Goal: Register for event/course

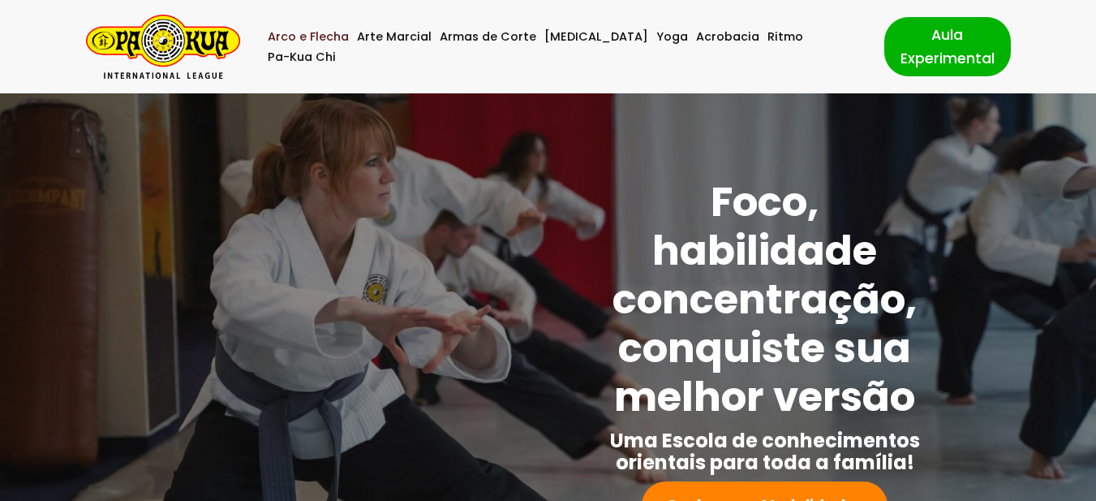
click at [331, 47] on link "Arco e Flecha" at bounding box center [308, 37] width 81 height 20
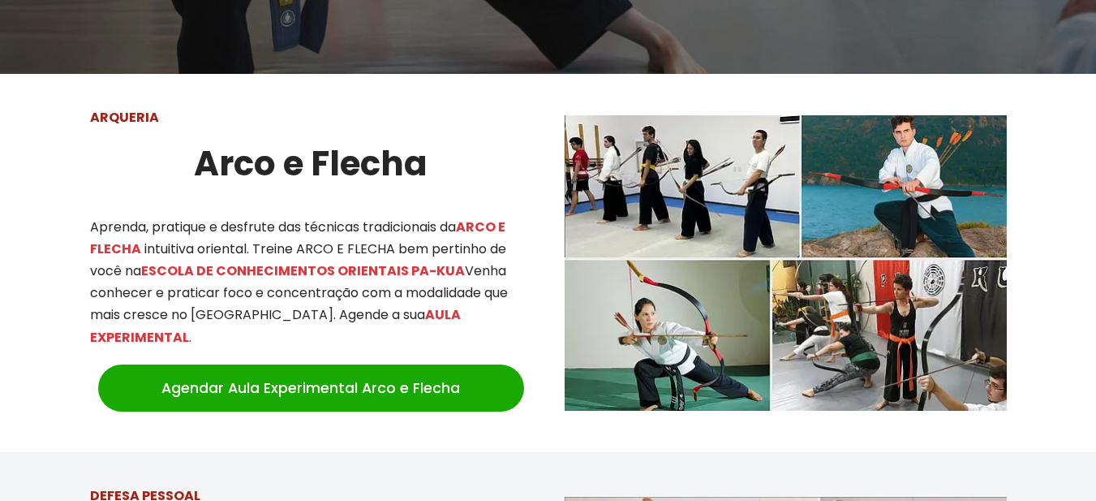
scroll to position [568, 0]
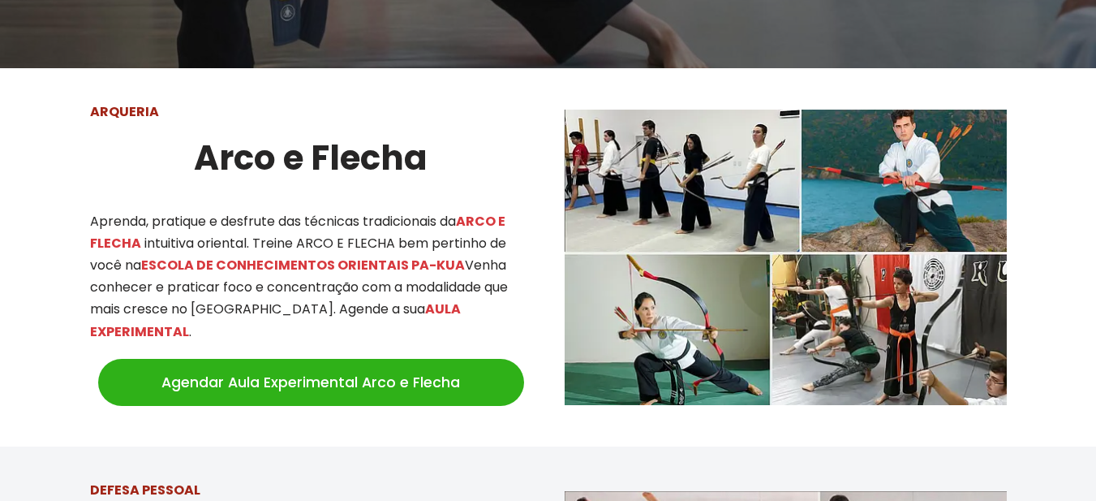
click at [420, 359] on link "Agendar Aula Experimental Arco e Flecha" at bounding box center [311, 382] width 426 height 47
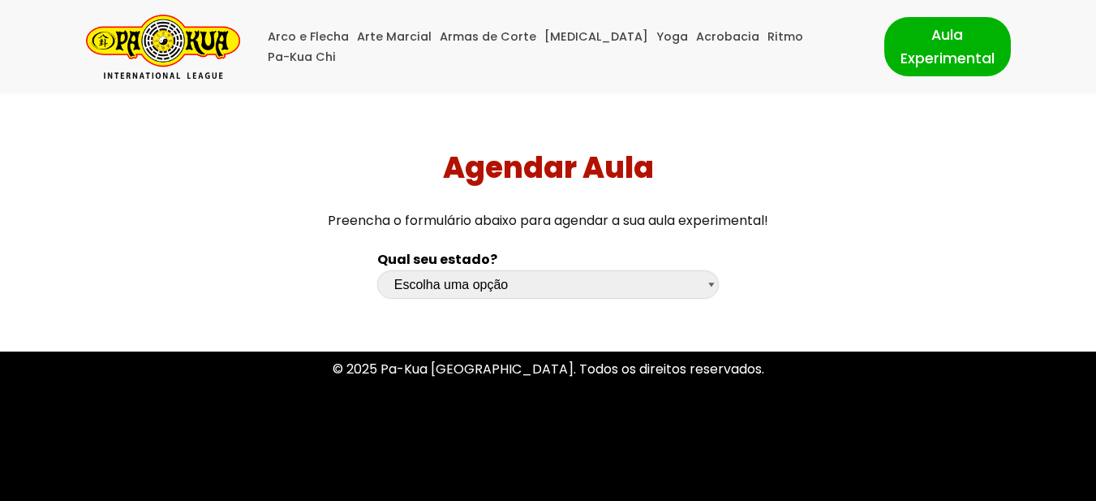
click at [712, 282] on select "Escolha uma opção [GEOGRAPHIC_DATA] [GEOGRAPHIC_DATA] [GEOGRAPHIC_DATA] [GEOGRA…" at bounding box center [548, 284] width 342 height 28
select select "sp"
click at [377, 270] on select "Escolha uma opção [GEOGRAPHIC_DATA] [GEOGRAPHIC_DATA] [GEOGRAPHIC_DATA] [GEOGRA…" at bounding box center [548, 284] width 342 height 28
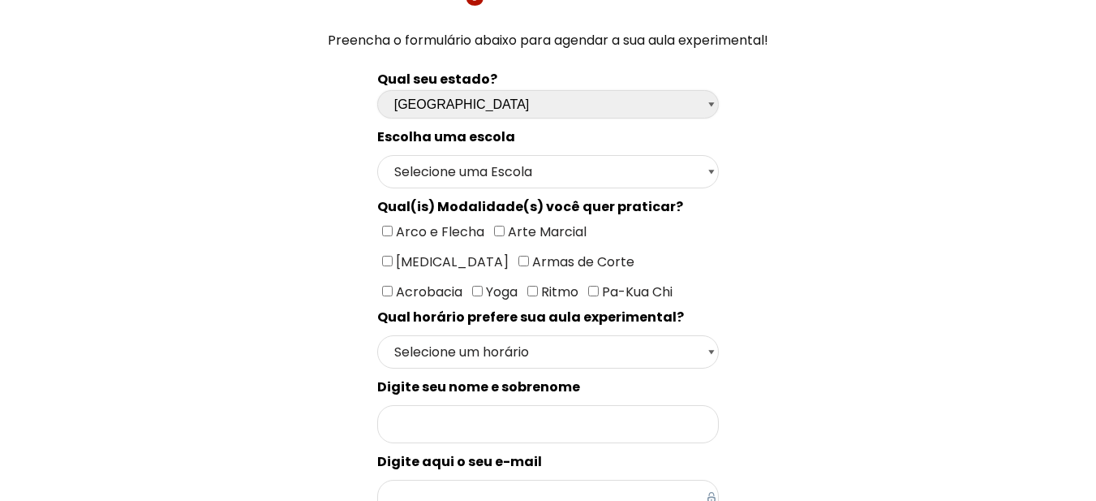
scroll to position [243, 0]
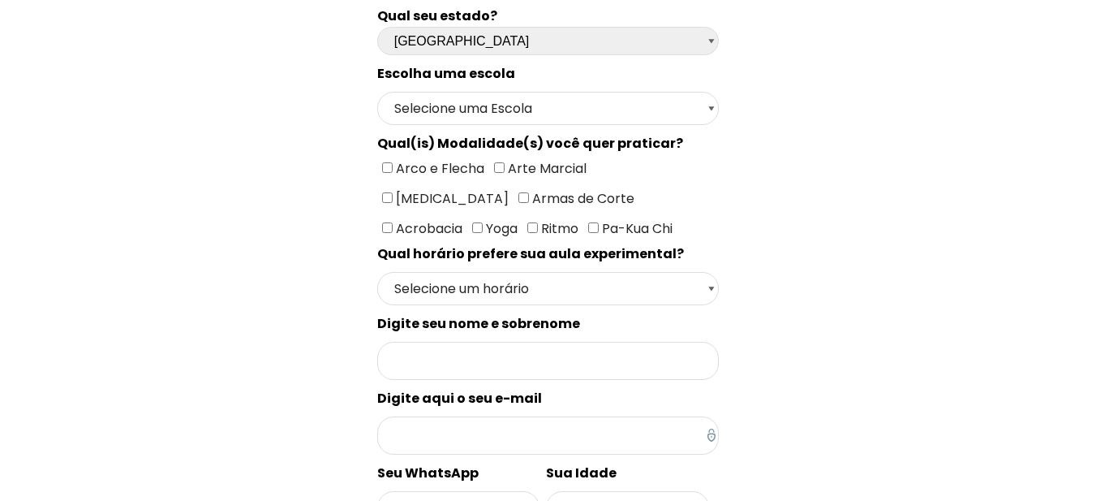
click at [389, 170] on input"] "Arco e Flecha" at bounding box center [387, 167] width 11 height 11
checkbox input"] "true"
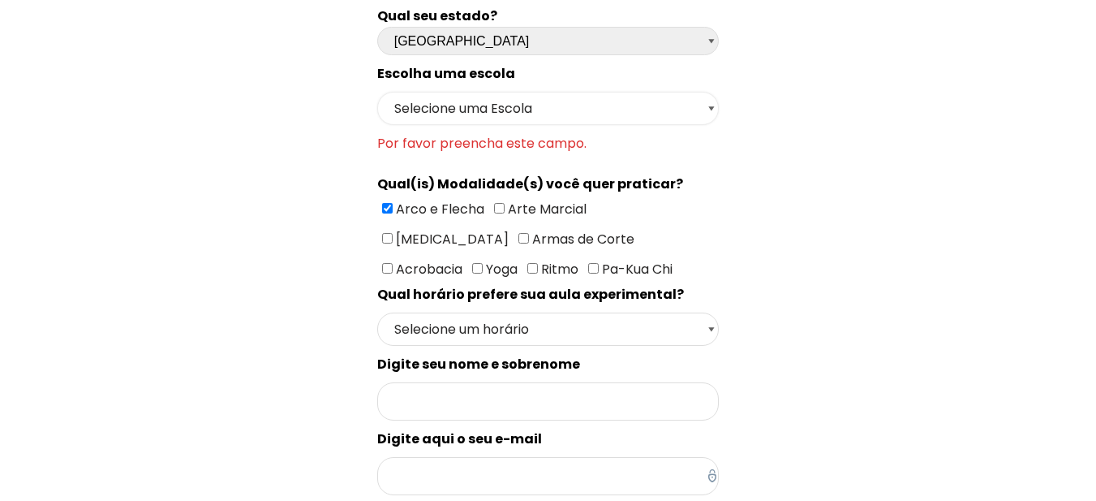
click at [712, 108] on select "Selecione uma Escola [GEOGRAPHIC_DATA] - Escola [GEOGRAPHIC_DATA] - [GEOGRAPHIC…" at bounding box center [548, 108] width 342 height 33
click at [377, 92] on select "Selecione uma Escola [GEOGRAPHIC_DATA] - Escola [GEOGRAPHIC_DATA] - [GEOGRAPHIC…" at bounding box center [548, 108] width 342 height 33
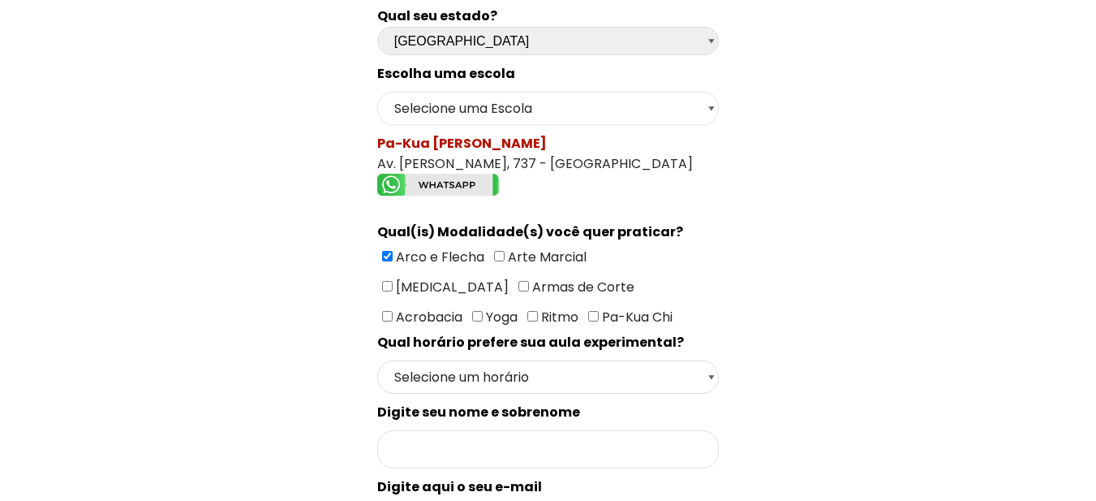
click at [711, 105] on select "Selecione uma Escola [GEOGRAPHIC_DATA] - Escola [GEOGRAPHIC_DATA] - [GEOGRAPHIC…" at bounding box center [548, 108] width 342 height 33
select select "[GEOGRAPHIC_DATA] - [GEOGRAPHIC_DATA]"
click at [377, 92] on select "Selecione uma Escola [GEOGRAPHIC_DATA] - Escola [GEOGRAPHIC_DATA] - [GEOGRAPHIC…" at bounding box center [548, 108] width 342 height 33
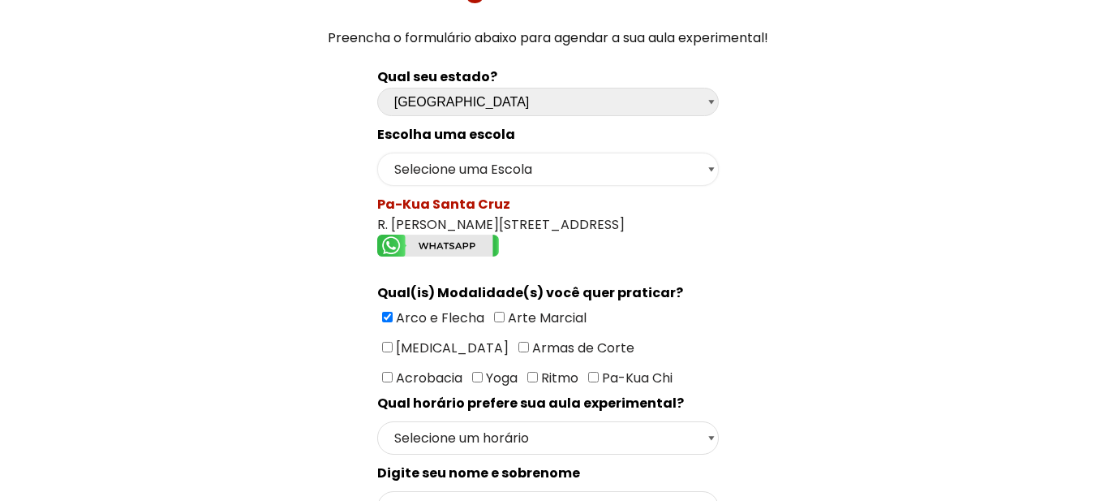
scroll to position [162, 0]
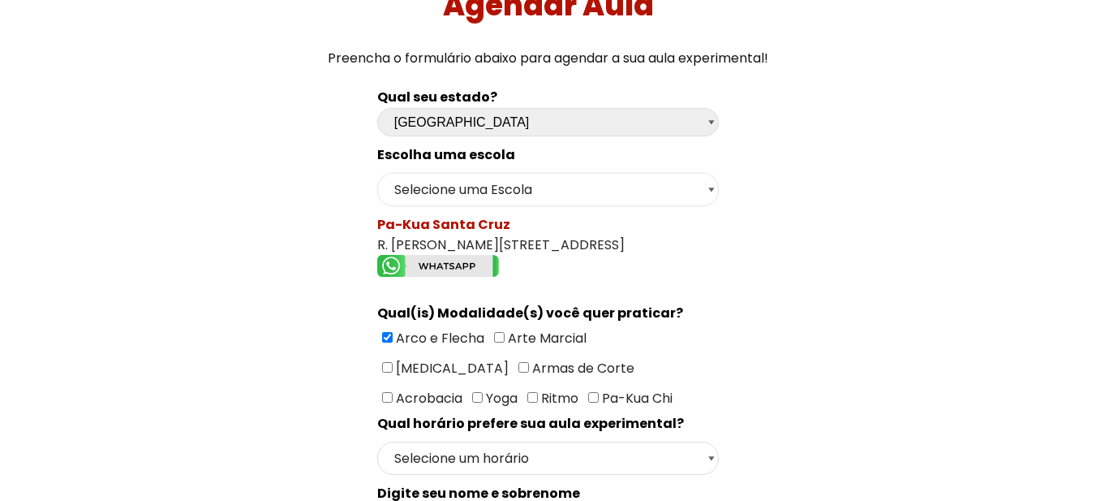
click at [714, 187] on select "Selecione uma Escola [GEOGRAPHIC_DATA] - Escola [GEOGRAPHIC_DATA] - [GEOGRAPHIC…" at bounding box center [548, 189] width 342 height 33
click at [377, 173] on select "Selecione uma Escola [GEOGRAPHIC_DATA] - Escola [GEOGRAPHIC_DATA] - [GEOGRAPHIC…" at bounding box center [548, 189] width 342 height 33
